Goal: Communication & Community: Answer question/provide support

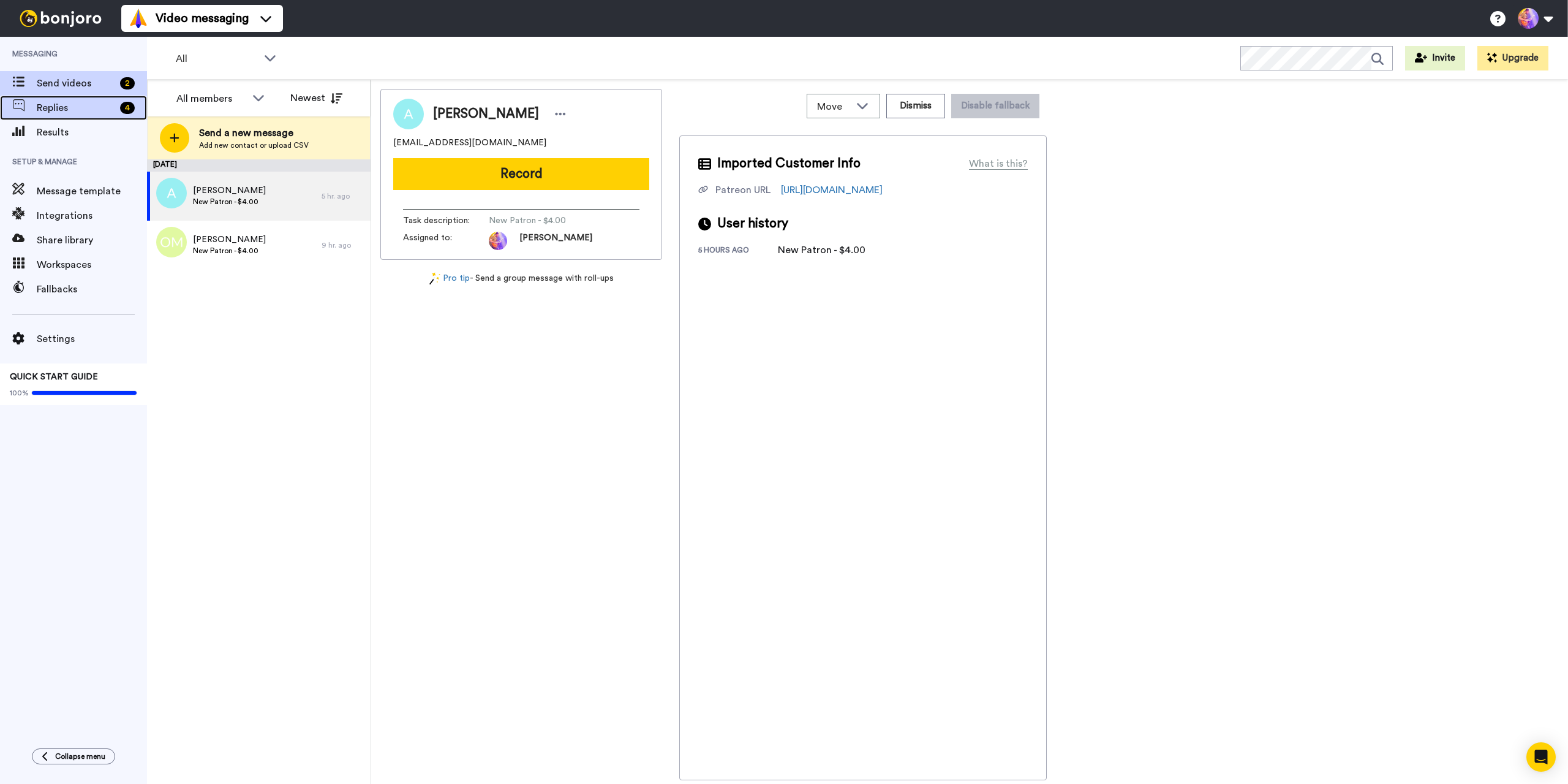
click at [47, 109] on span "Replies" at bounding box center [76, 107] width 79 height 15
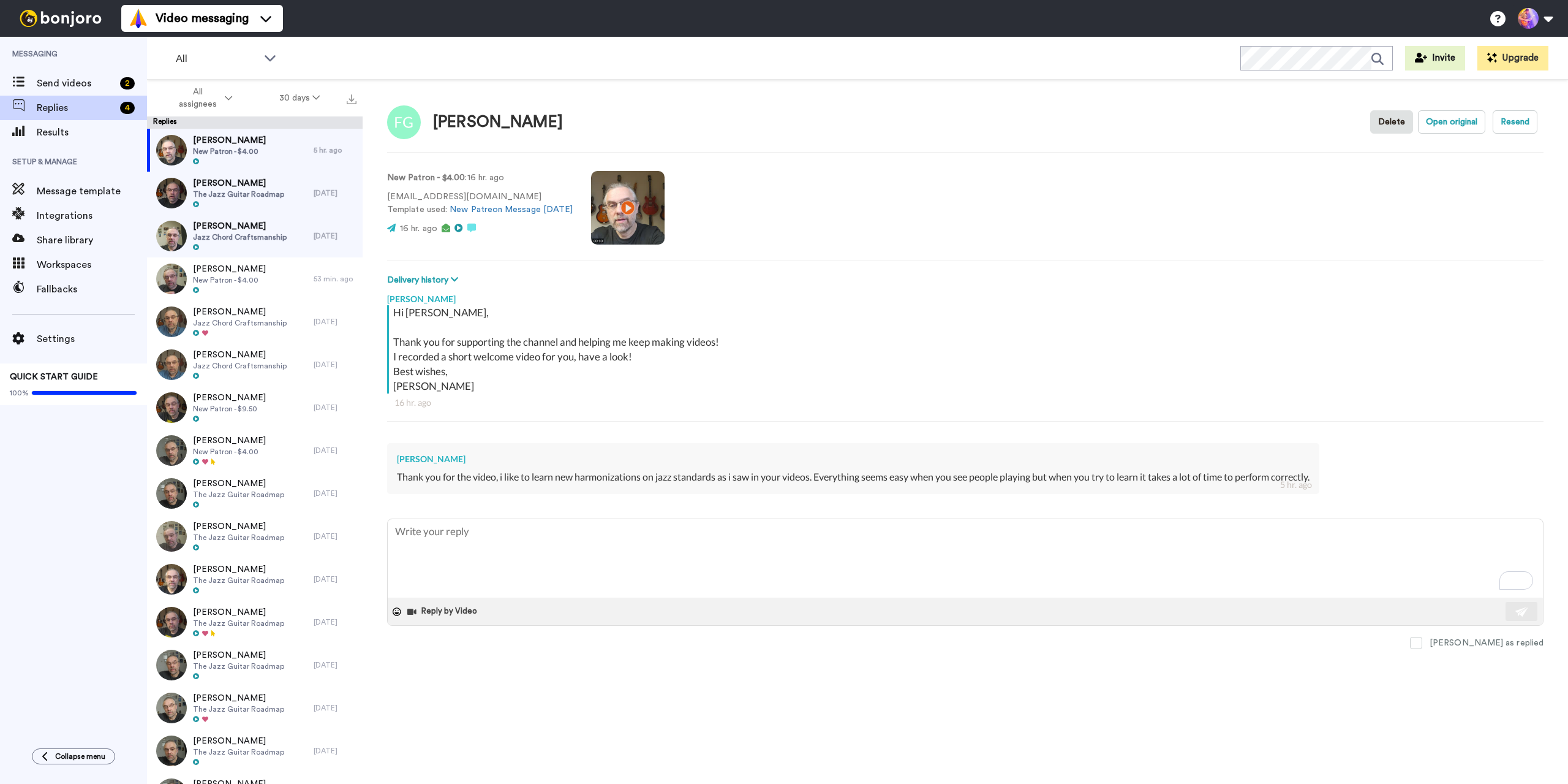
type textarea "x"
